Goal: Task Accomplishment & Management: Manage account settings

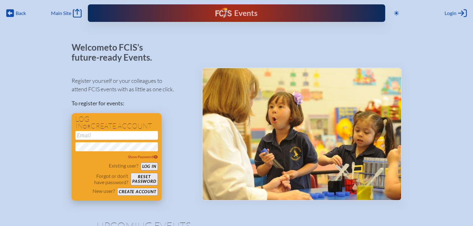
type input "[EMAIL_ADDRESS][DOMAIN_NAME]"
drag, startPoint x: 149, startPoint y: 167, endPoint x: 172, endPoint y: 155, distance: 25.9
click at [149, 167] on button "Log in" at bounding box center [149, 167] width 17 height 8
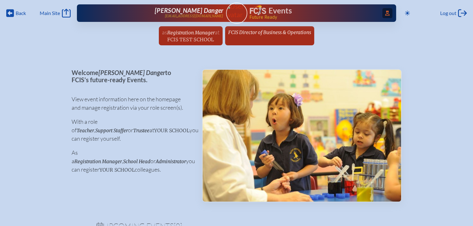
click at [385, 14] on icon "Access Users..." at bounding box center [387, 13] width 4 height 5
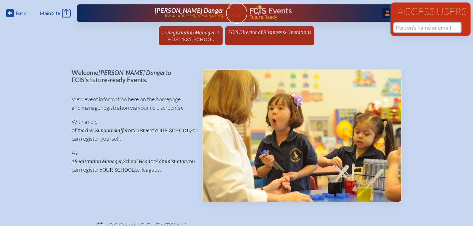
click at [396, 28] on input "text" at bounding box center [427, 27] width 66 height 9
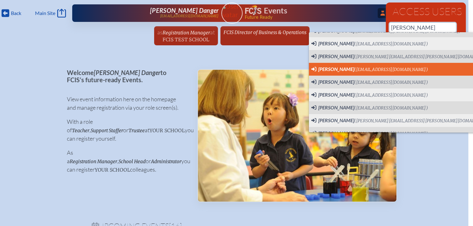
scroll to position [59, 0]
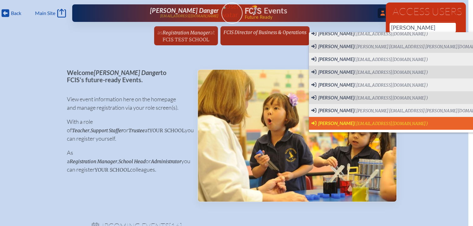
click at [360, 125] on span "([EMAIL_ADDRESS][DOMAIN_NAME])" at bounding box center [391, 123] width 74 height 5
type input "[EMAIL_ADDRESS][DOMAIN_NAME]"
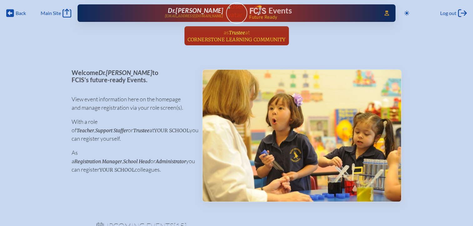
click at [251, 40] on span "Cornerstone Learning Community" at bounding box center [237, 40] width 98 height 6
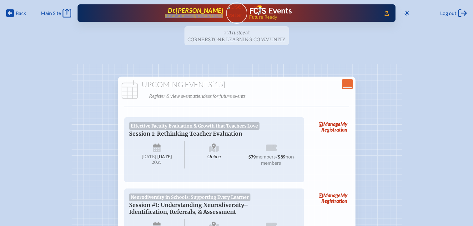
drag, startPoint x: 225, startPoint y: 15, endPoint x: 184, endPoint y: 17, distance: 41.3
click at [184, 17] on div "Access Users... Dr. Aisha Bailey abailey108@yahoo.com Events Future Ready" at bounding box center [237, 13] width 318 height 18
copy p "[EMAIL_ADDRESS][DOMAIN_NAME]"
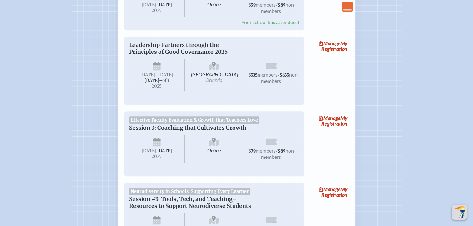
scroll to position [469, 0]
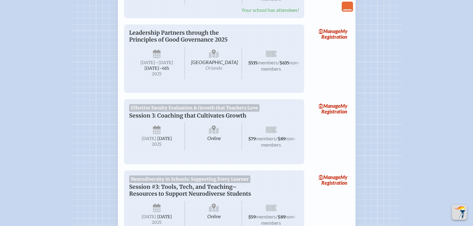
click at [340, 41] on link "Manage My Registration" at bounding box center [329, 34] width 40 height 14
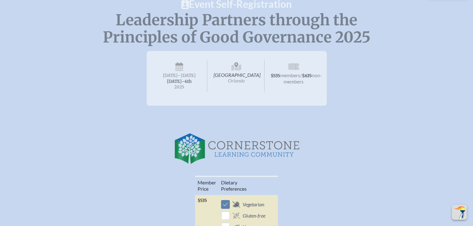
scroll to position [63, 0]
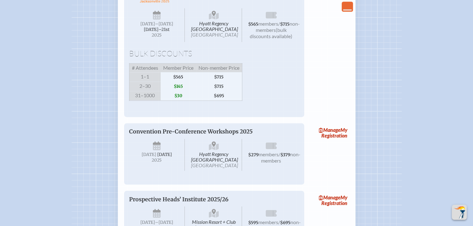
scroll to position [1032, 0]
